Goal: Task Accomplishment & Management: Manage account settings

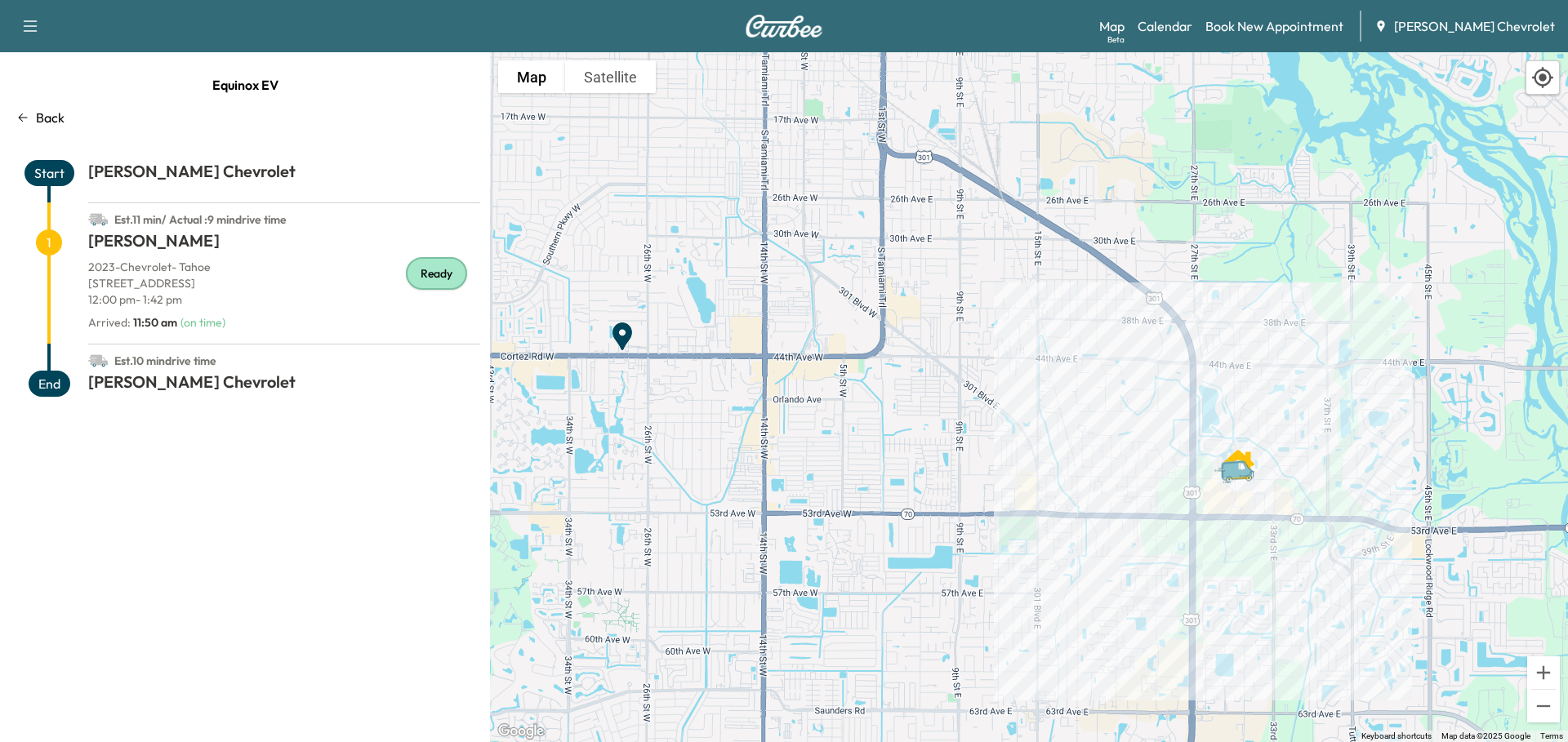
click at [35, 112] on div "Back" at bounding box center [245, 117] width 471 height 19
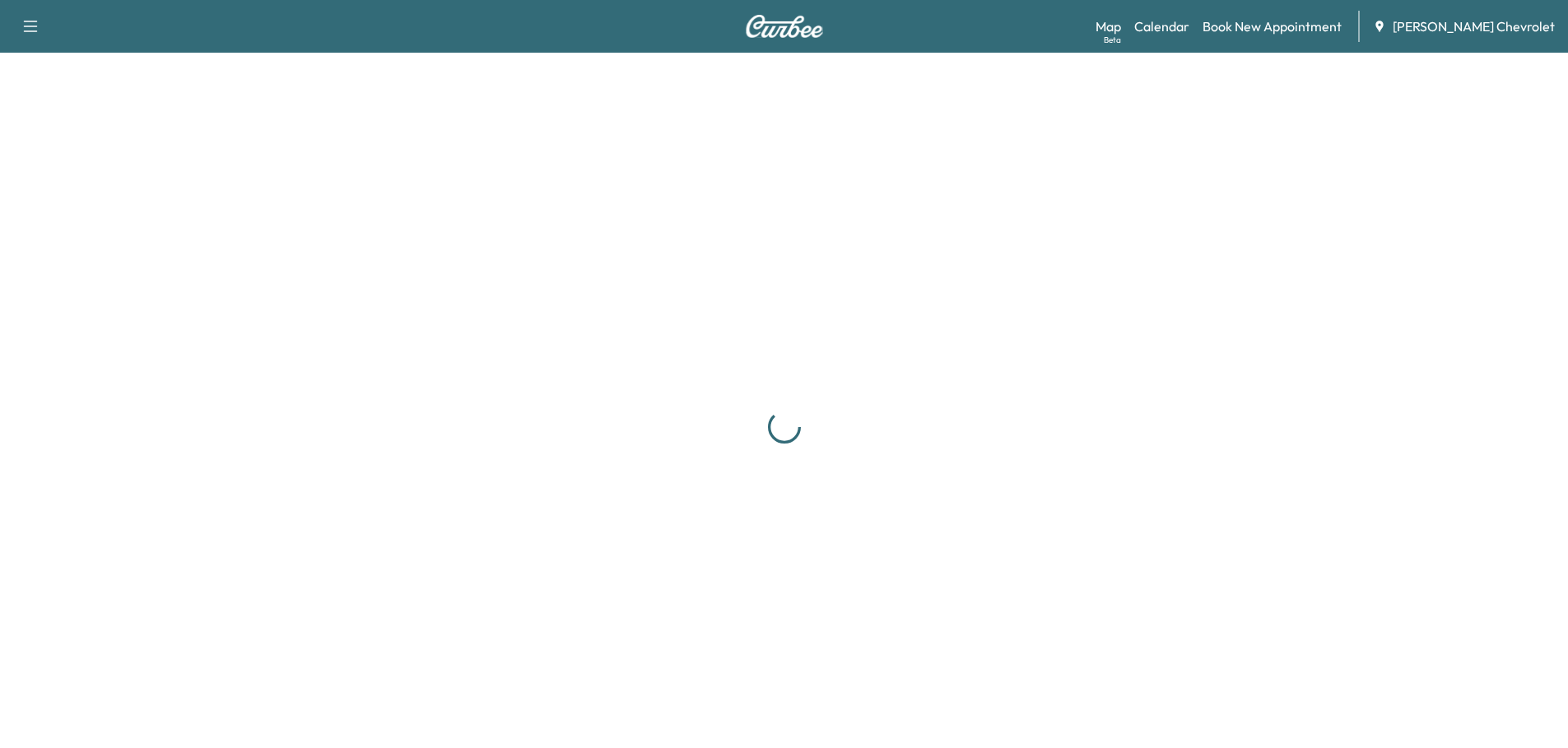
click at [1190, 29] on link "Calendar" at bounding box center [1162, 26] width 55 height 19
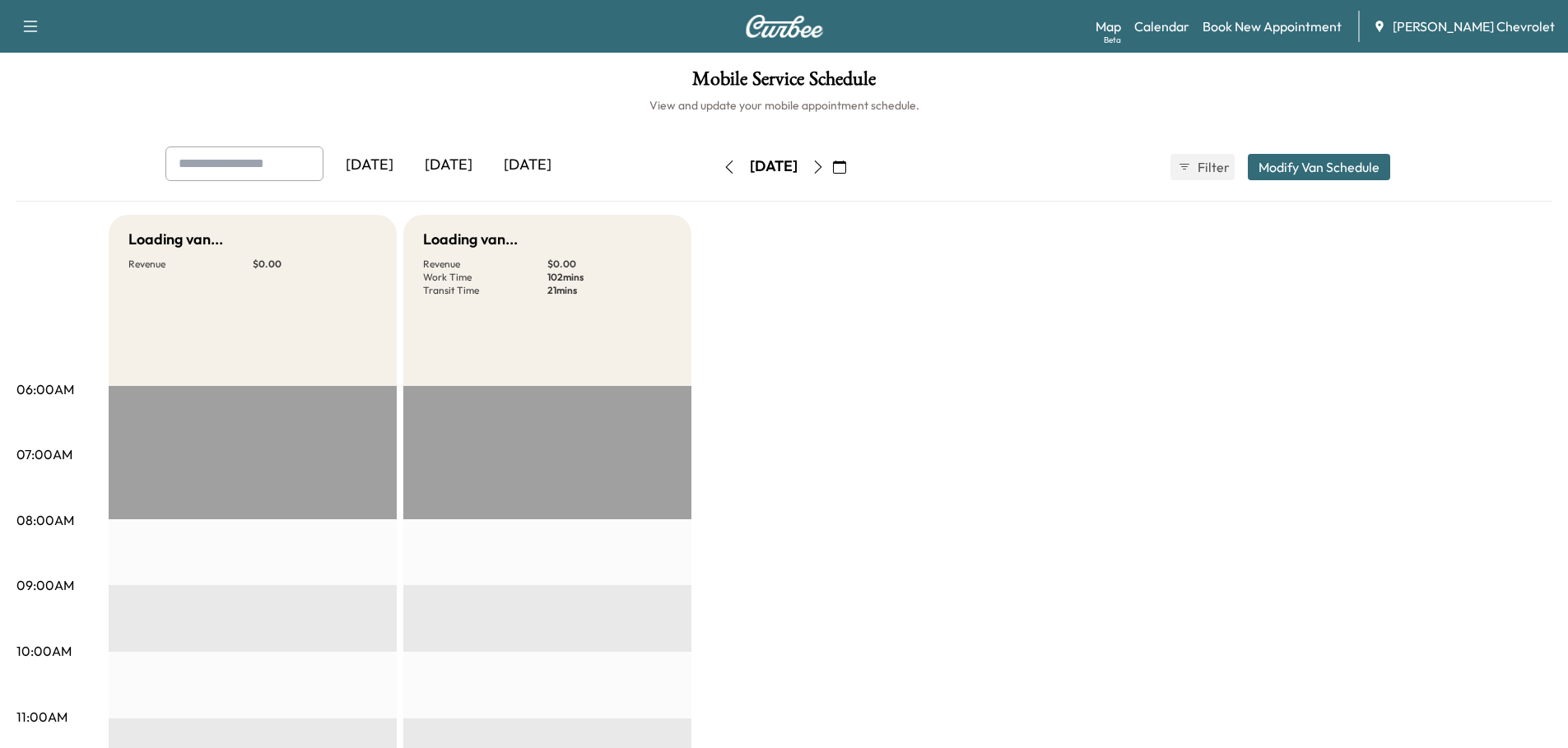
click at [540, 163] on div "[DATE]" at bounding box center [528, 165] width 79 height 38
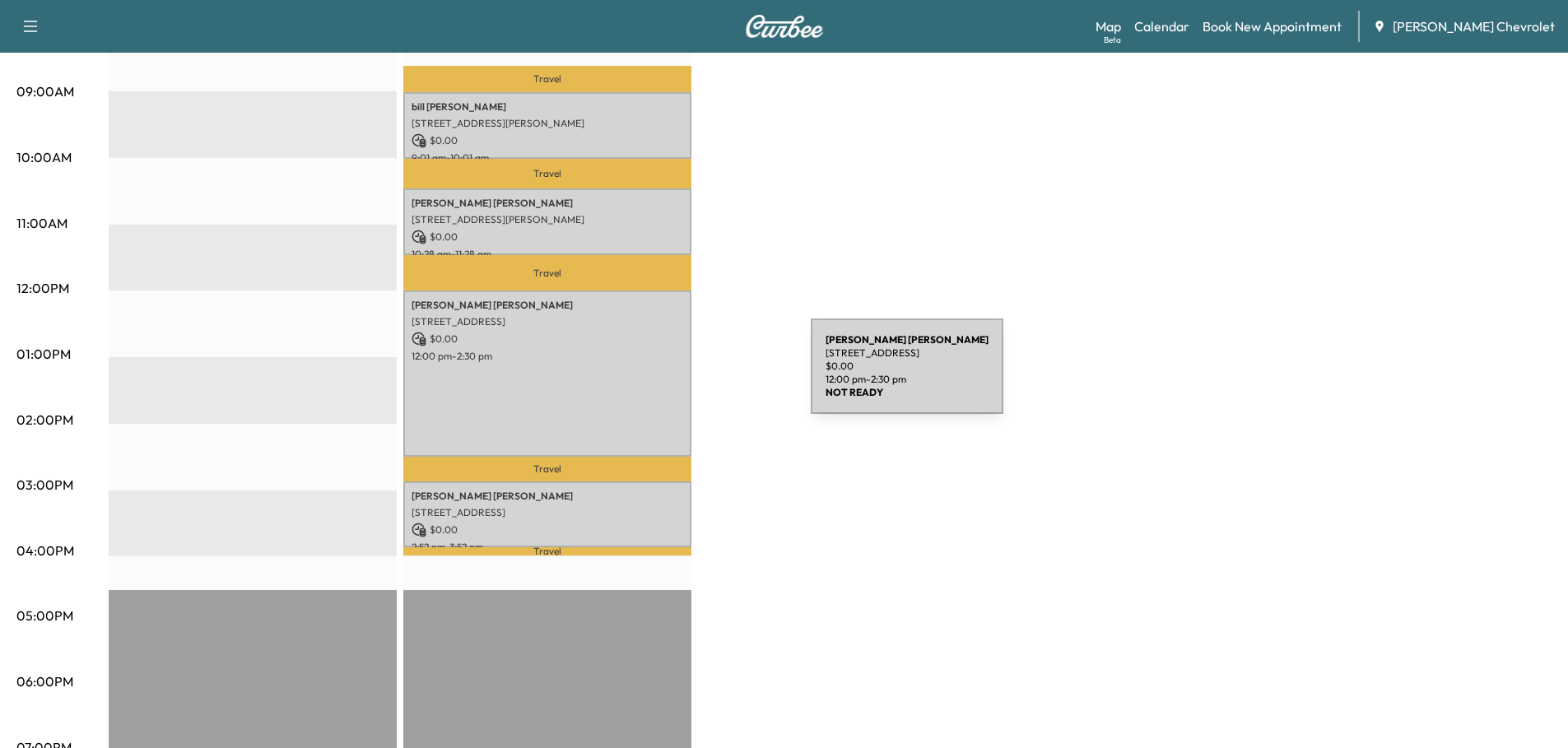
scroll to position [412, 0]
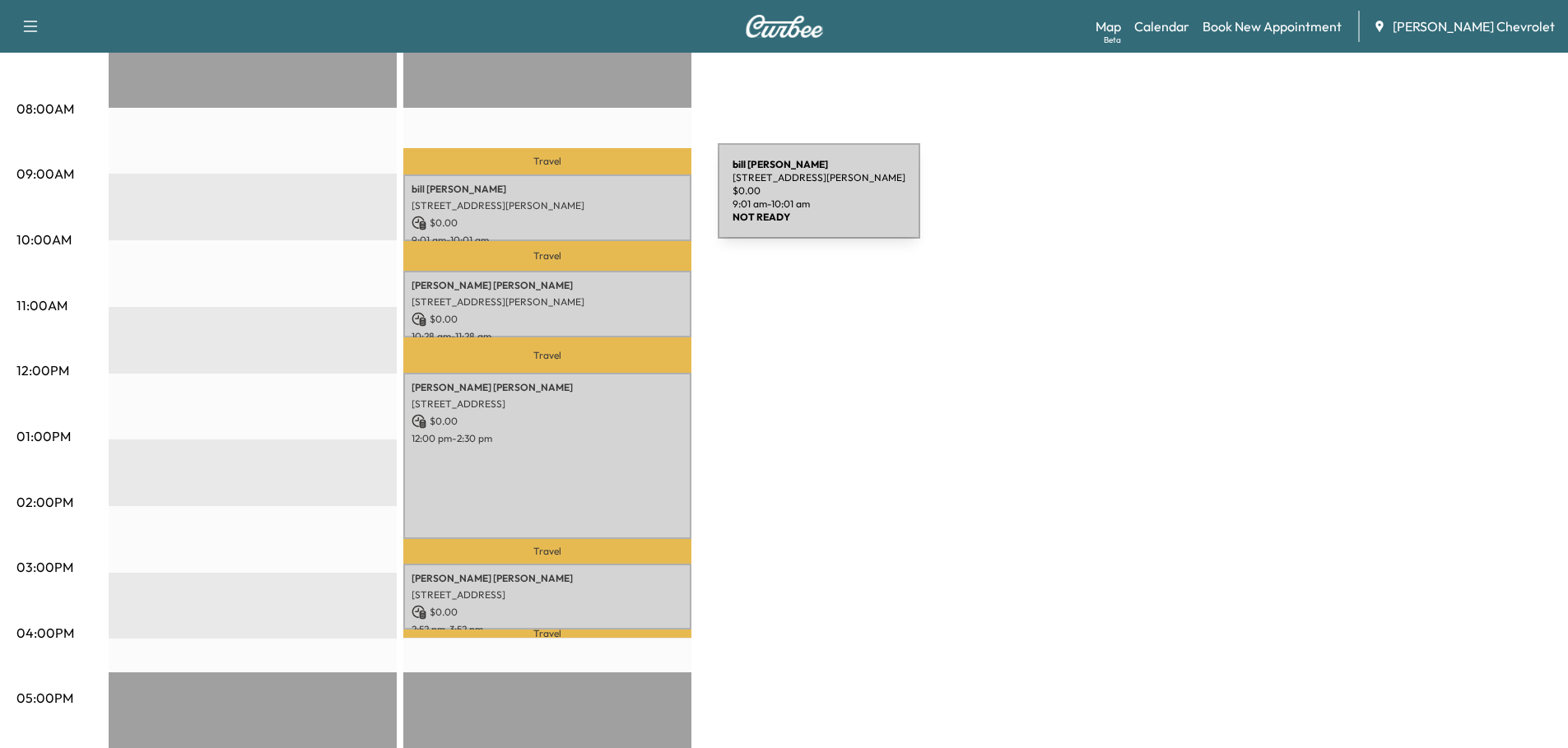
drag, startPoint x: 414, startPoint y: 203, endPoint x: 595, endPoint y: 201, distance: 181.0
click at [595, 201] on p "[STREET_ADDRESS][PERSON_NAME]" at bounding box center [547, 206] width 272 height 14
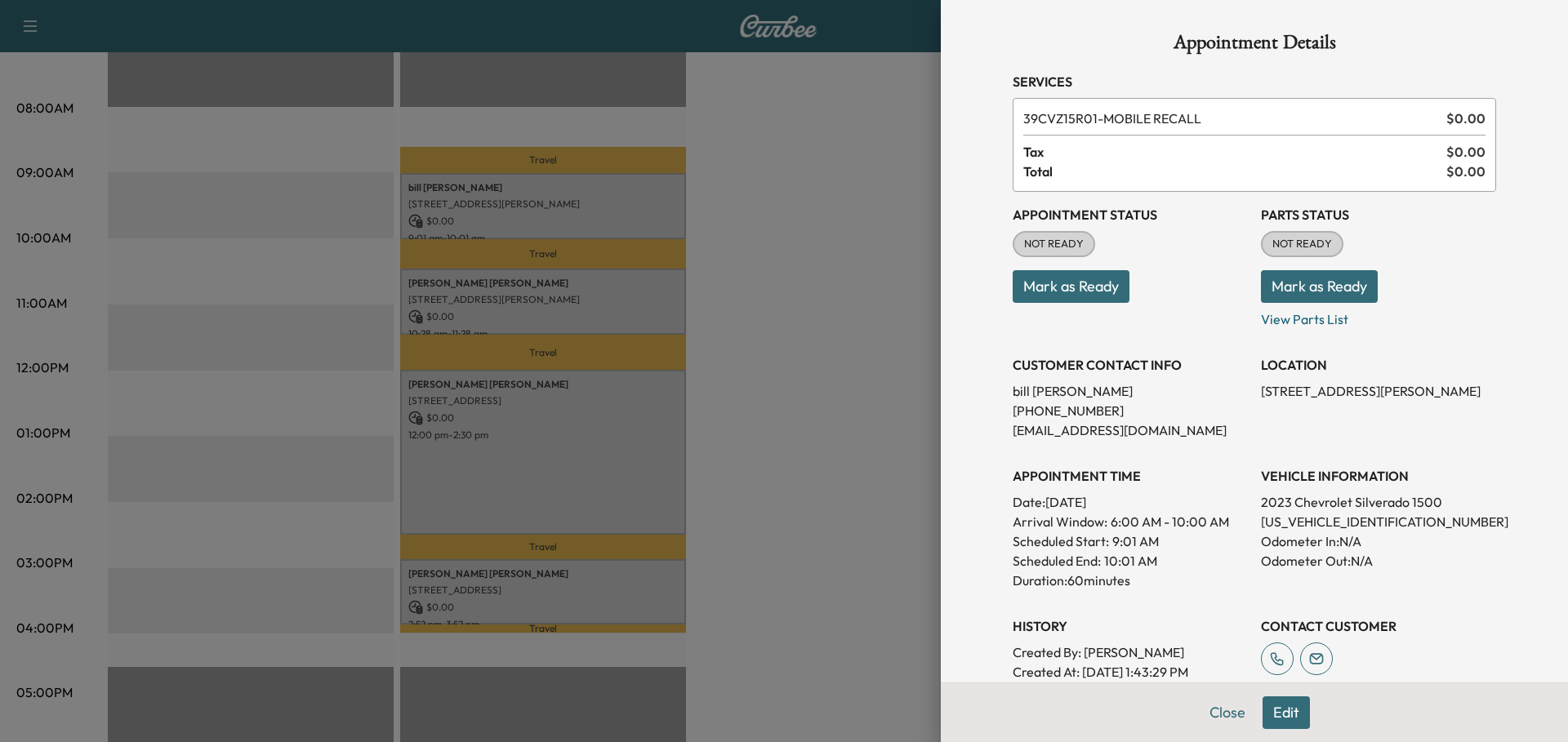
drag, startPoint x: 1247, startPoint y: 391, endPoint x: 1456, endPoint y: 394, distance: 209.0
click at [1456, 394] on div "Appointment Status NOT READY Mark as Ready Parts Status NOT READY Mark as Ready…" at bounding box center [1254, 456] width 483 height 529
copy p "[STREET_ADDRESS][PERSON_NAME]"
click at [827, 284] on div at bounding box center [784, 371] width 1568 height 742
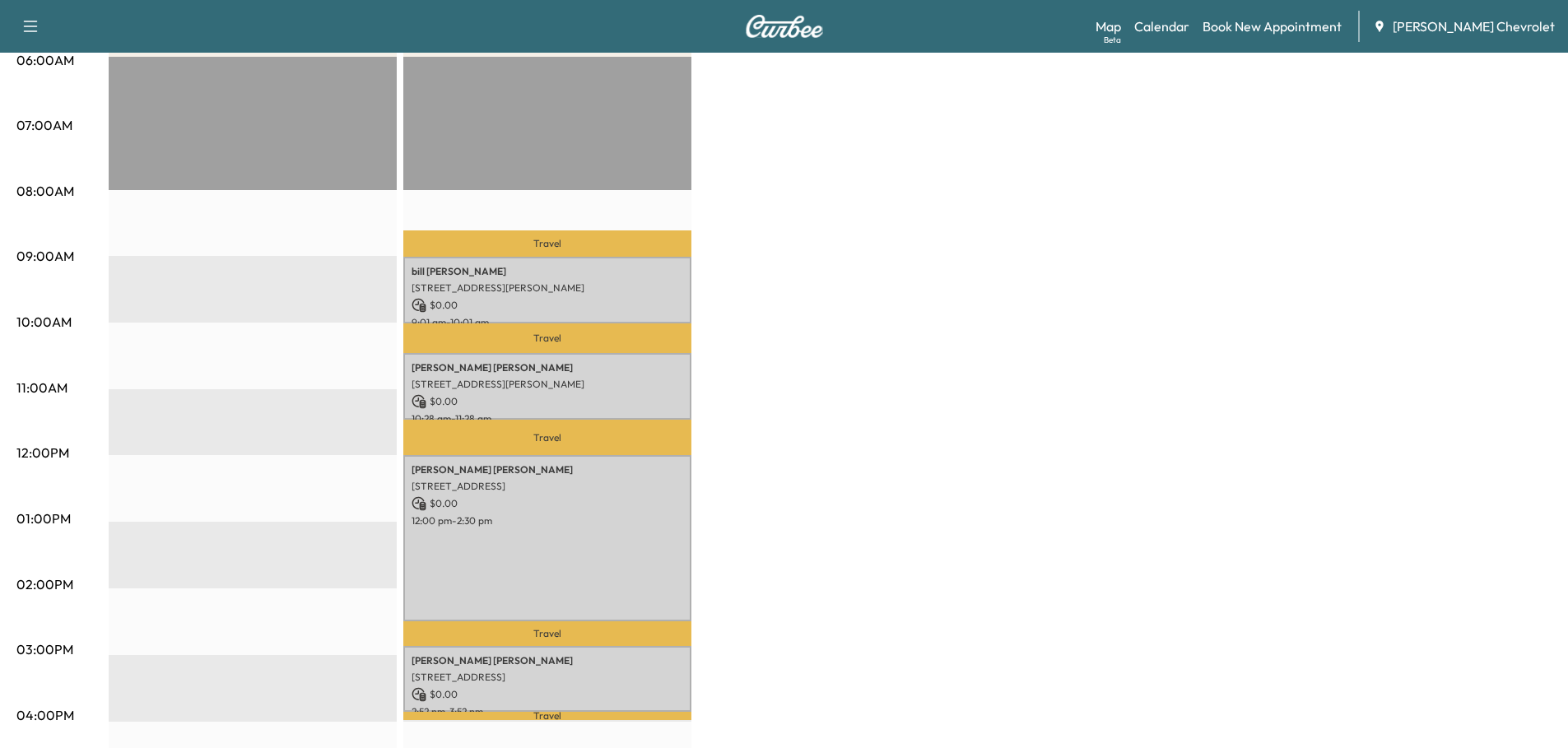
scroll to position [0, 0]
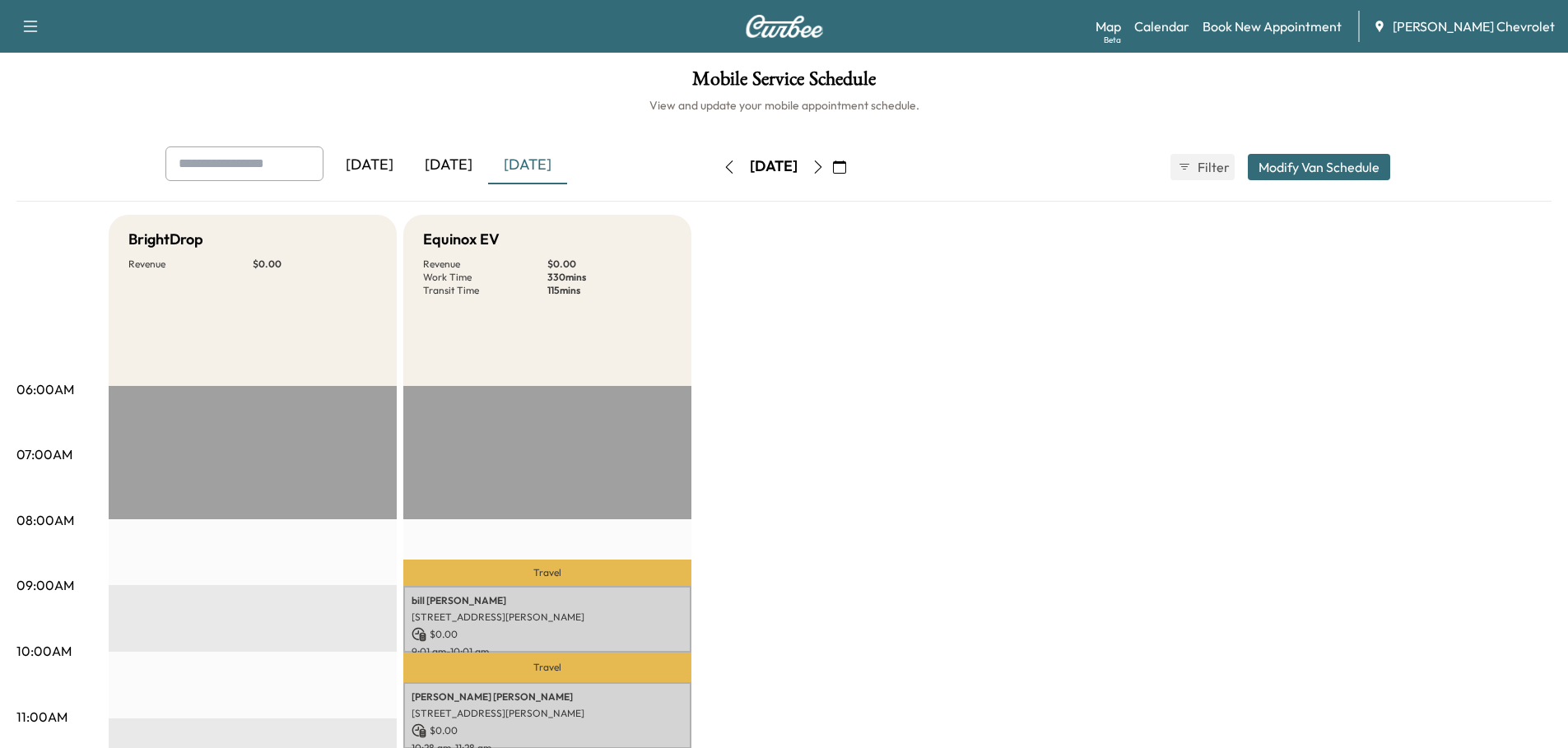
click at [825, 164] on icon "button" at bounding box center [819, 167] width 14 height 14
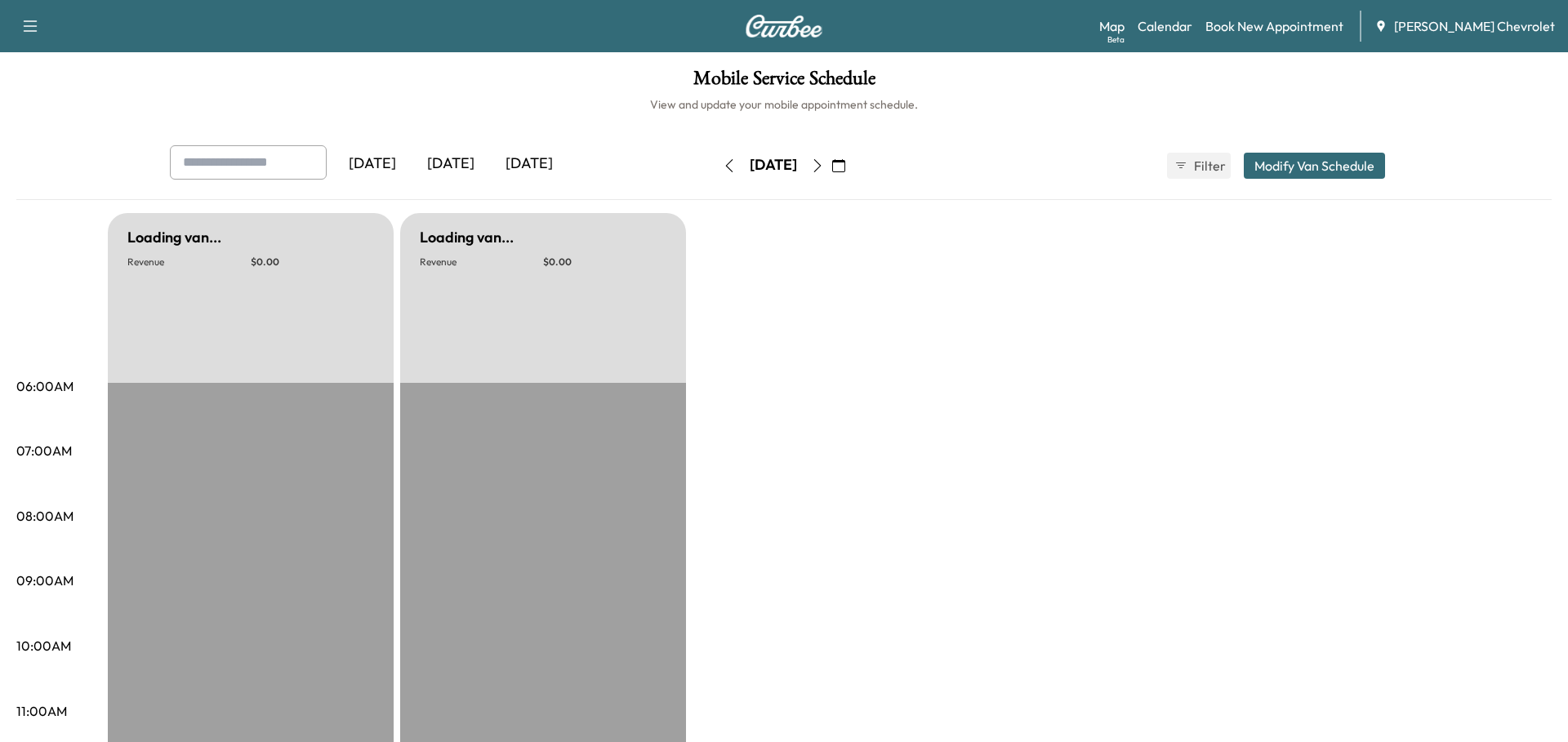
click at [831, 163] on div "[DATE]" at bounding box center [773, 165] width 116 height 26
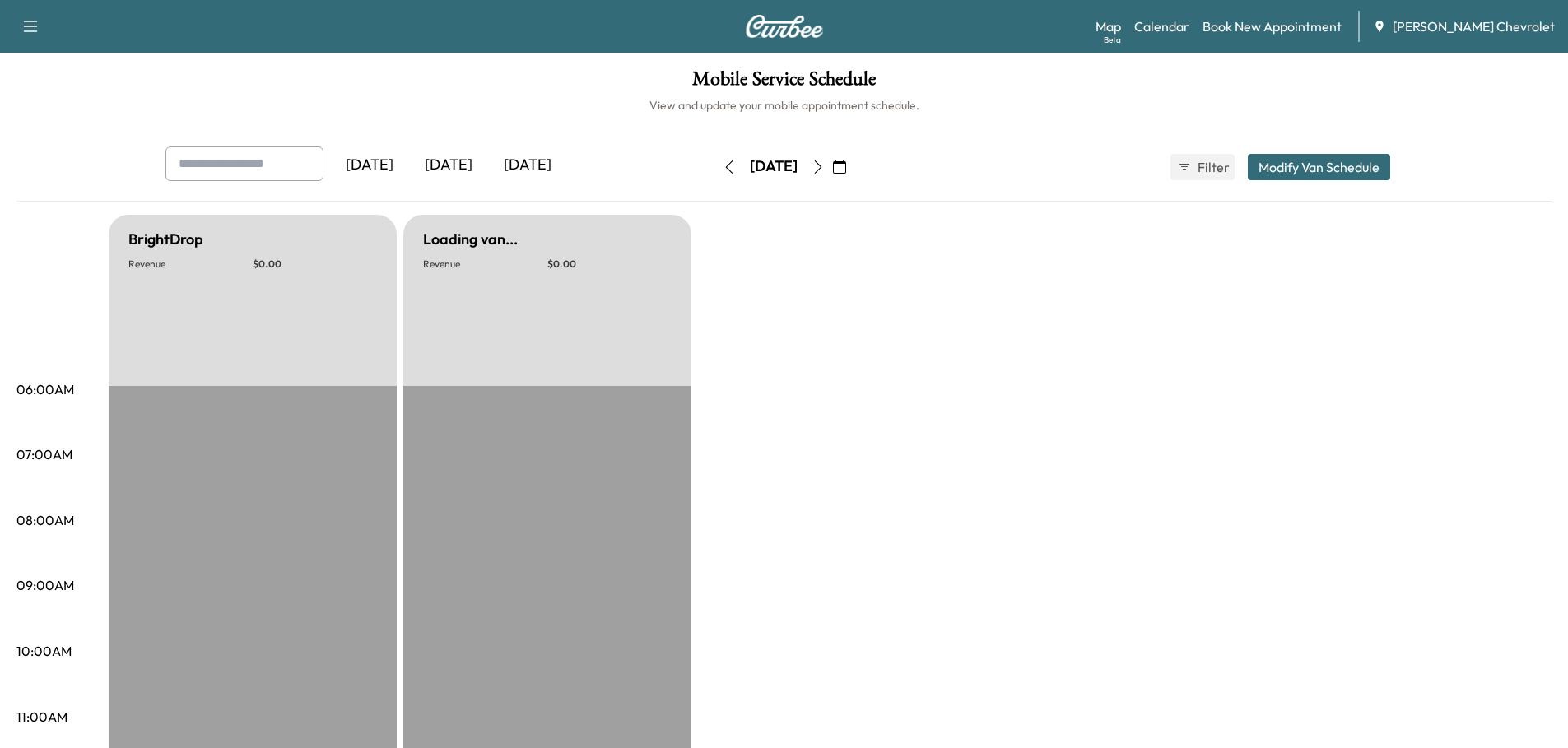
click at [822, 163] on icon "button" at bounding box center [818, 167] width 8 height 14
click at [825, 163] on icon "button" at bounding box center [819, 167] width 14 height 14
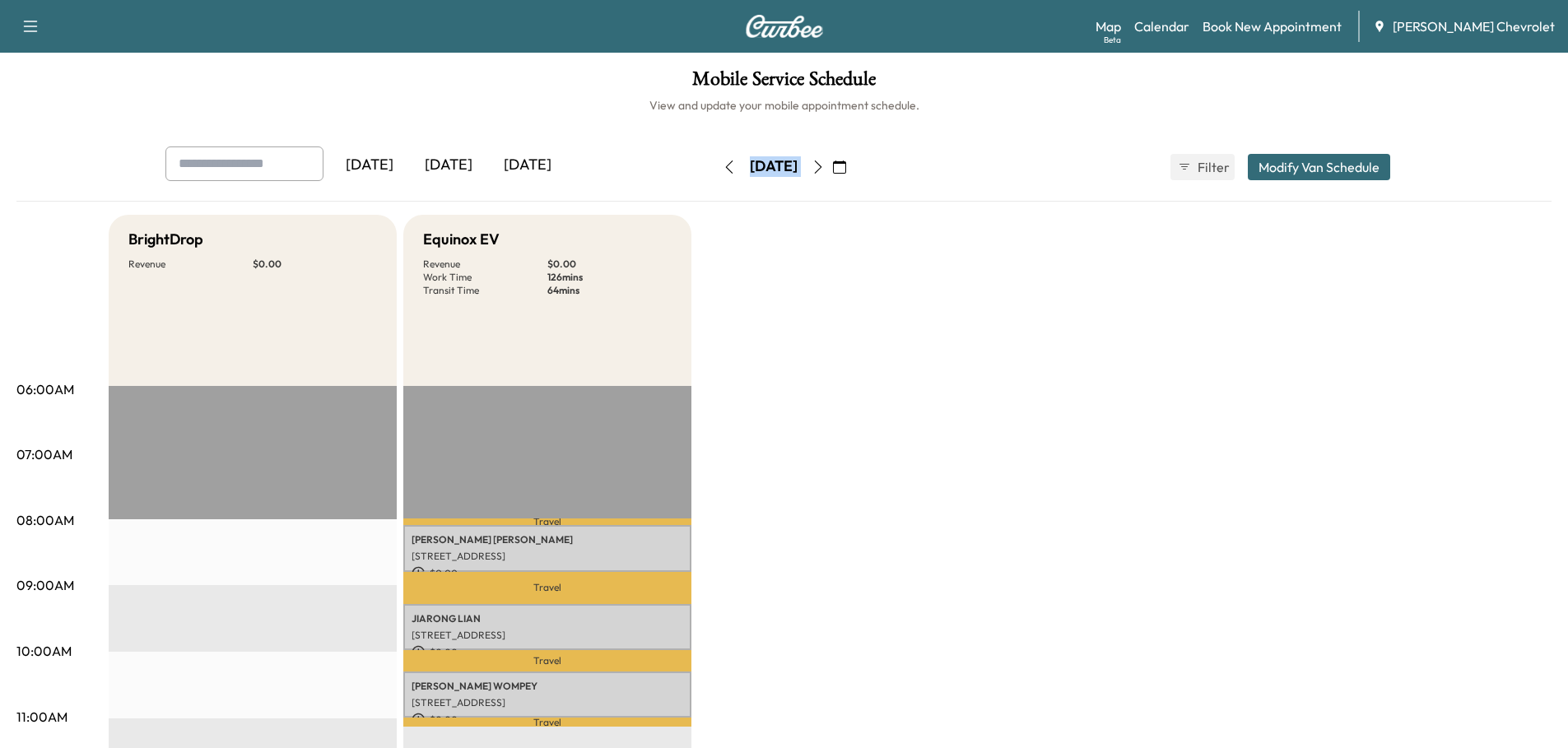
click at [825, 165] on icon "button" at bounding box center [819, 167] width 14 height 14
